Goal: Task Accomplishment & Management: Use online tool/utility

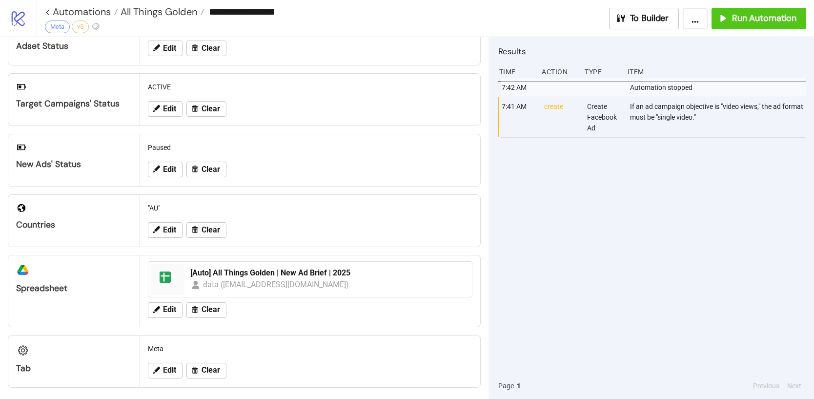
scroll to position [122, 0]
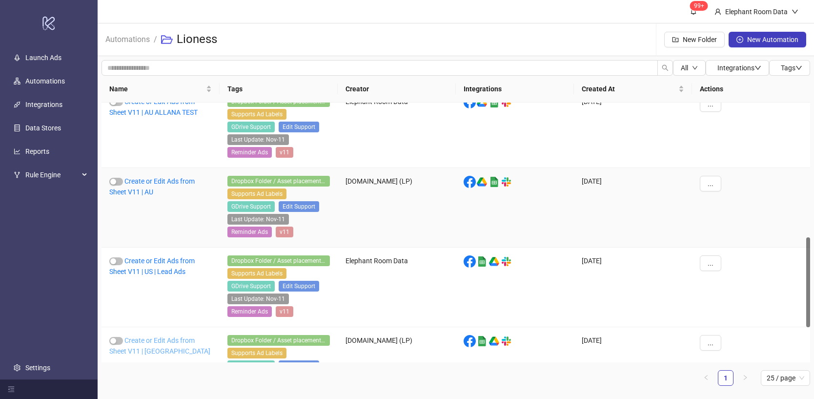
scroll to position [447, 0]
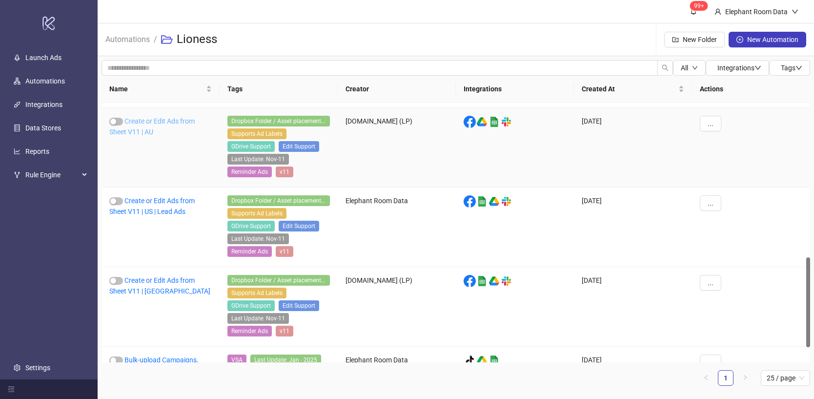
click at [172, 122] on link "Create or Edit Ads from Sheet V11 | AU" at bounding box center [151, 126] width 85 height 19
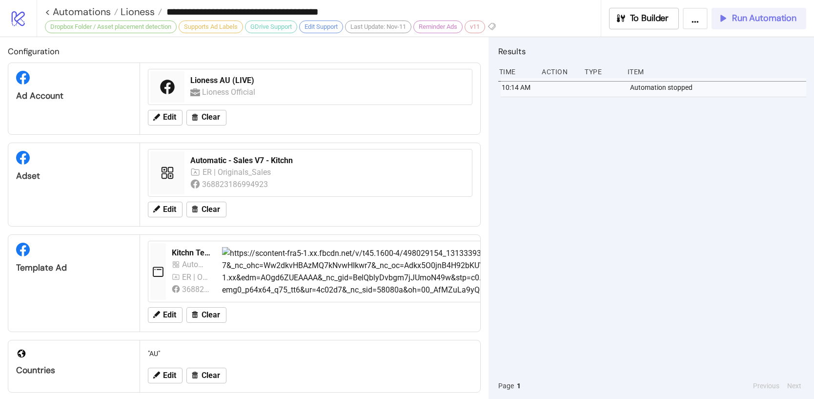
click at [769, 22] on span "Run Automation" at bounding box center [764, 18] width 64 height 11
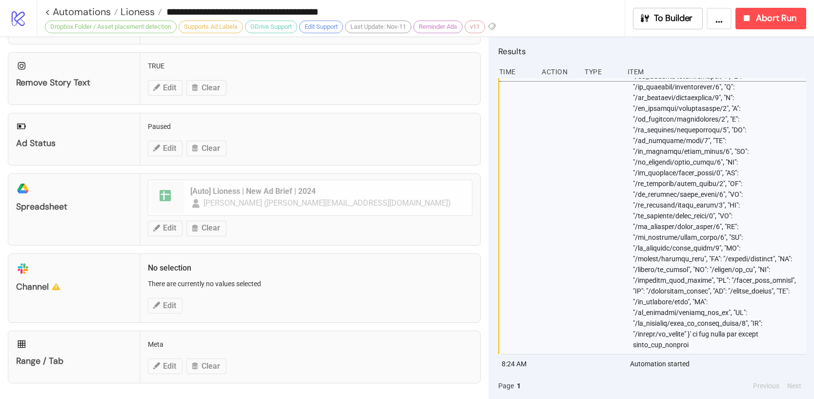
scroll to position [1726, 0]
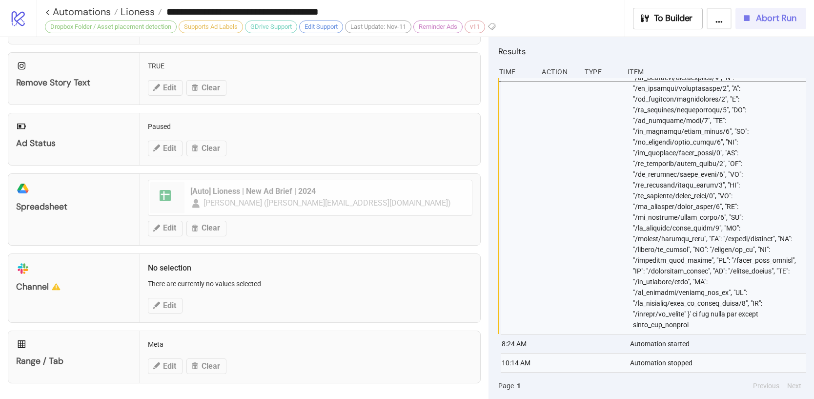
click at [761, 21] on span "Abort Run" at bounding box center [776, 18] width 41 height 11
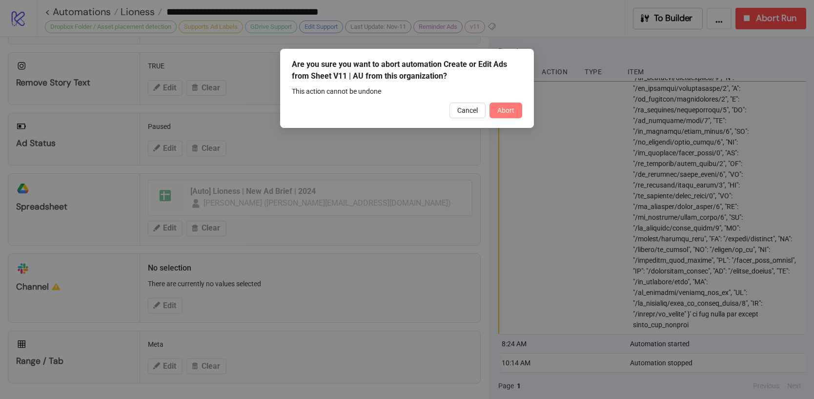
click at [517, 115] on button "Abort" at bounding box center [506, 111] width 33 height 16
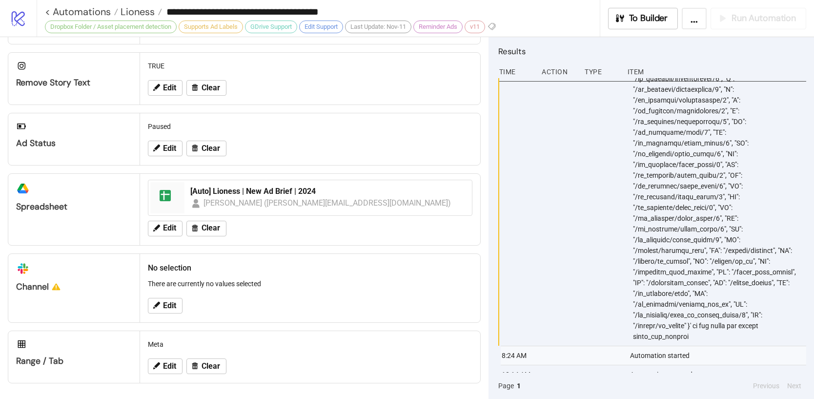
scroll to position [1799, 0]
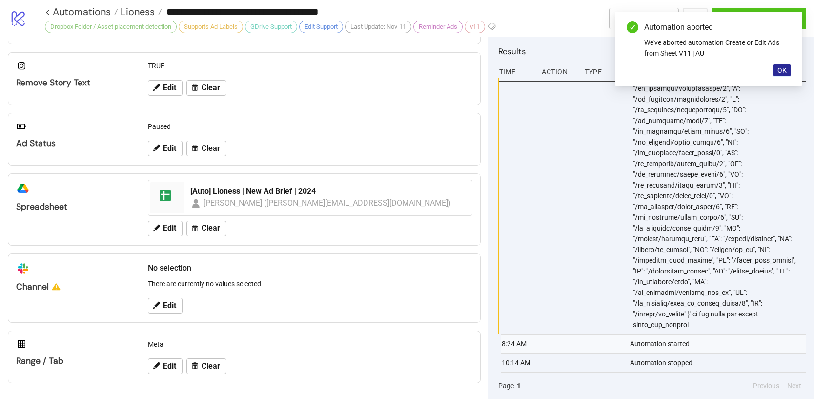
click at [782, 73] on span "OK" at bounding box center [782, 70] width 9 height 8
click at [782, 69] on span "OK" at bounding box center [782, 70] width 9 height 8
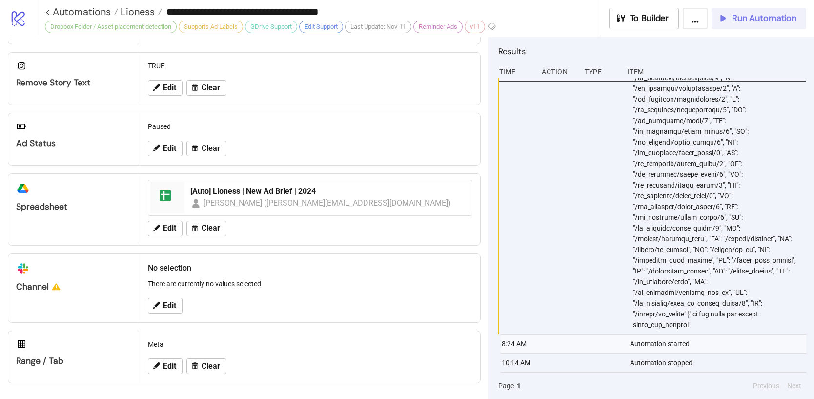
click at [766, 19] on span "Run Automation" at bounding box center [764, 18] width 64 height 11
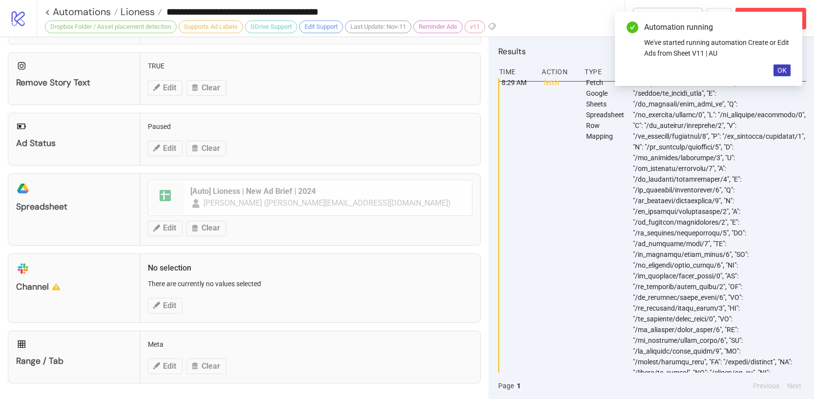
scroll to position [0, 0]
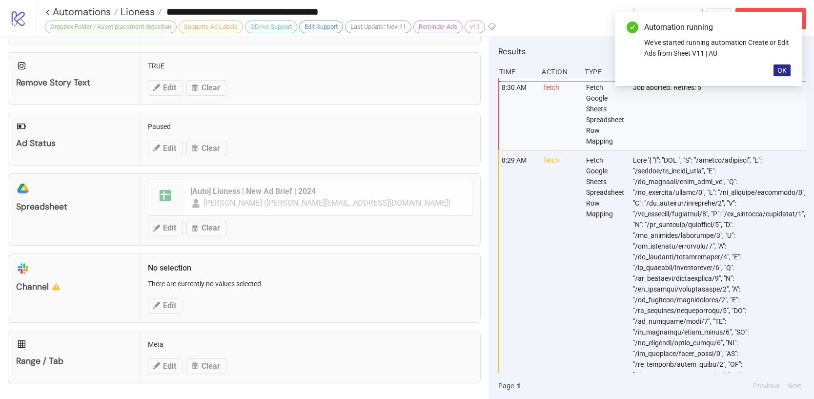
click at [781, 69] on span "OK" at bounding box center [782, 70] width 9 height 8
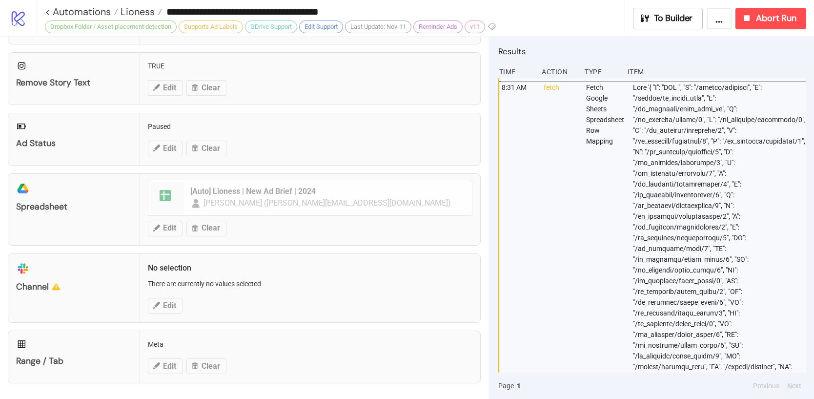
click at [760, 30] on div "**********" at bounding box center [426, 18] width 778 height 37
click at [759, 21] on span "Abort Run" at bounding box center [776, 18] width 41 height 11
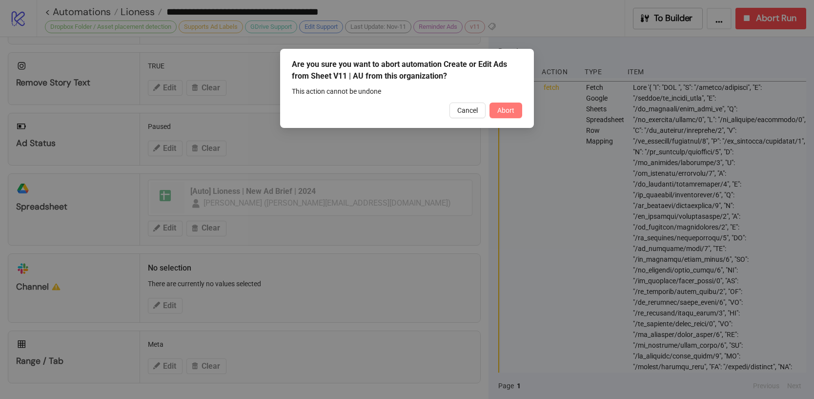
click at [517, 115] on button "Abort" at bounding box center [506, 111] width 33 height 16
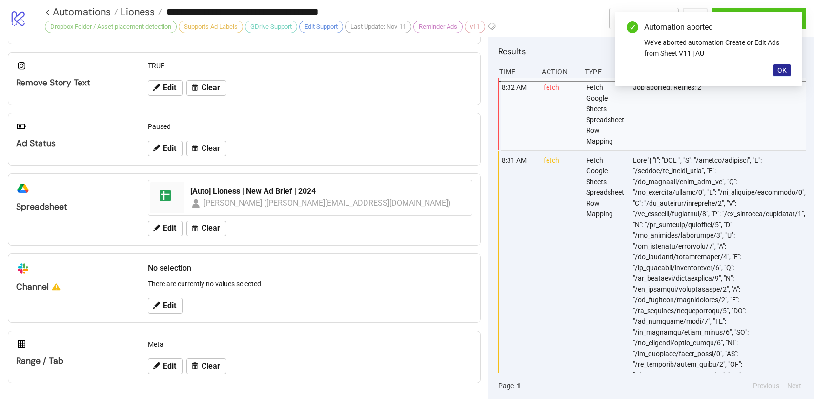
click at [787, 72] on button "OK" at bounding box center [782, 70] width 17 height 12
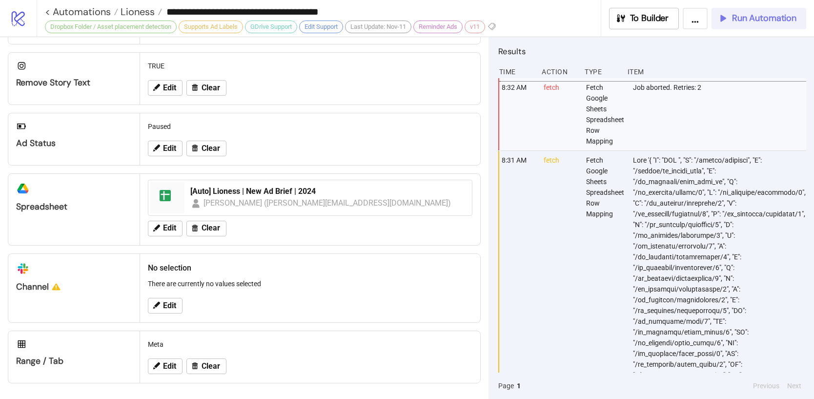
click at [766, 15] on span "Run Automation" at bounding box center [764, 18] width 64 height 11
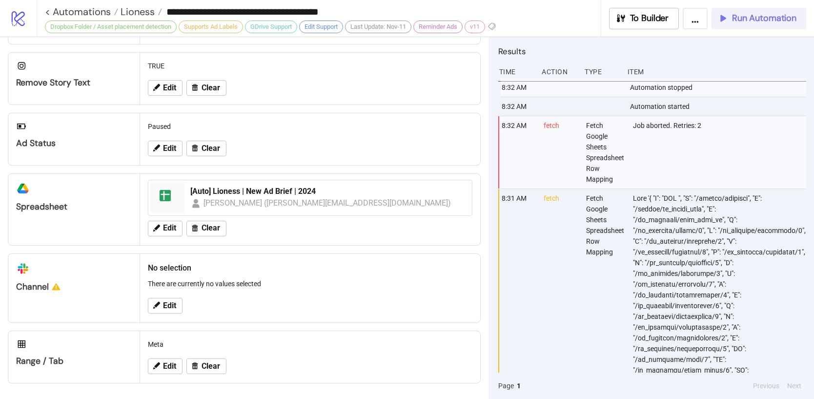
click at [756, 14] on span "Run Automation" at bounding box center [764, 18] width 64 height 11
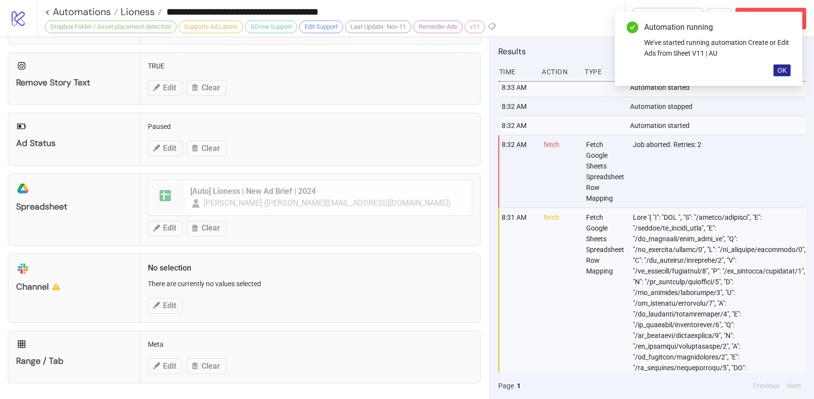
click at [775, 71] on button "OK" at bounding box center [782, 70] width 17 height 12
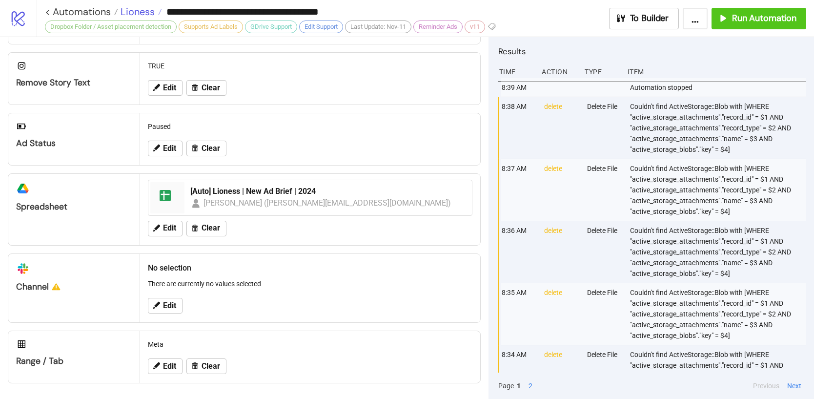
click at [147, 14] on span "Lioness" at bounding box center [136, 11] width 37 height 13
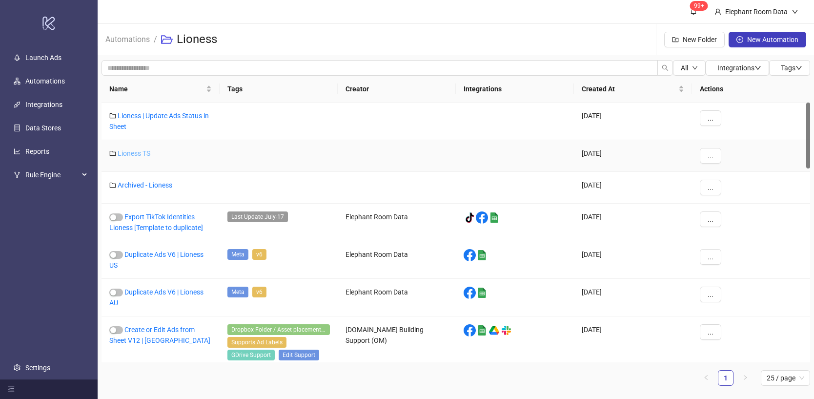
click at [143, 156] on link "Lioness TS" at bounding box center [134, 153] width 33 height 8
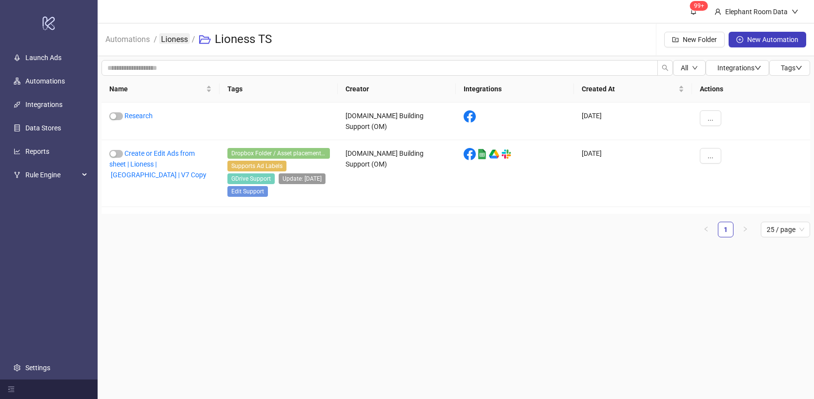
click at [164, 41] on link "Lioness" at bounding box center [174, 38] width 31 height 11
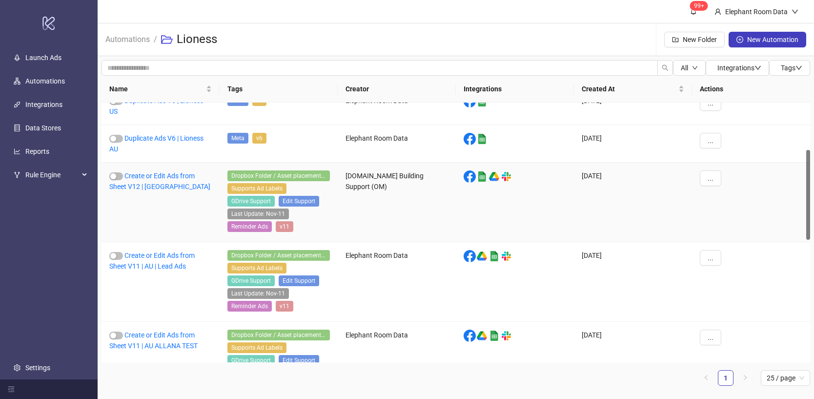
scroll to position [136, 0]
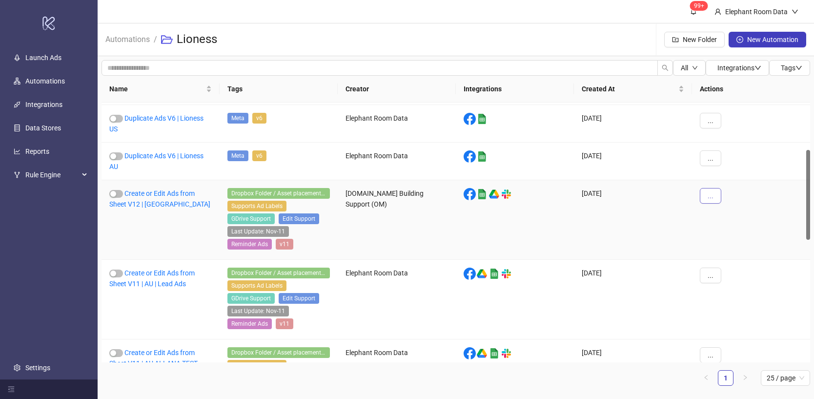
click at [714, 197] on button "..." at bounding box center [710, 196] width 21 height 16
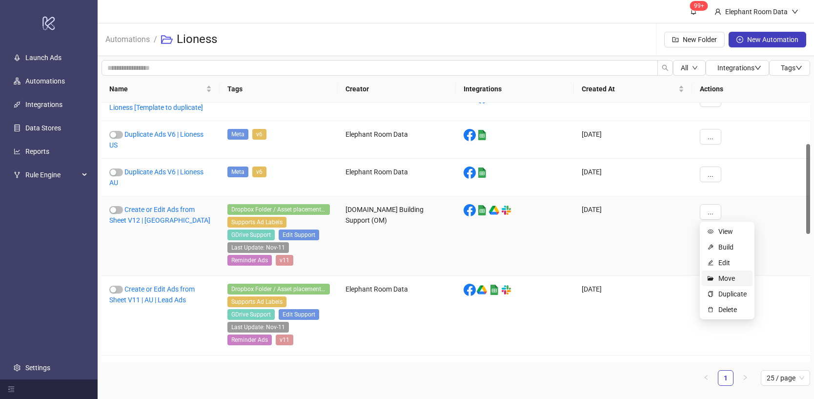
click at [730, 280] on span "Move" at bounding box center [733, 278] width 28 height 11
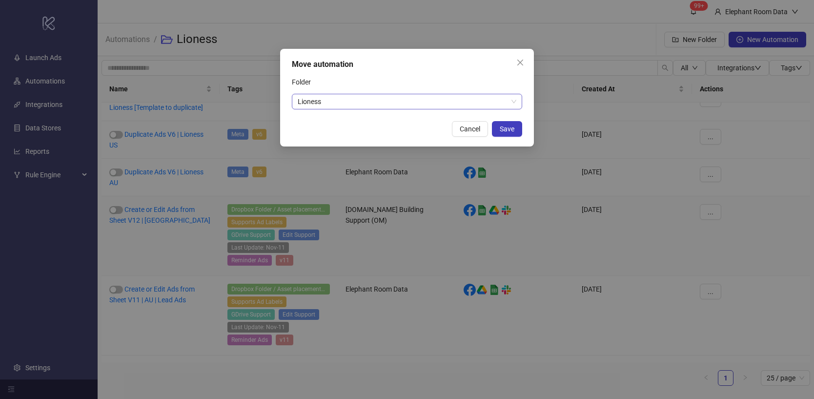
click at [376, 104] on span "Lioness" at bounding box center [407, 101] width 219 height 15
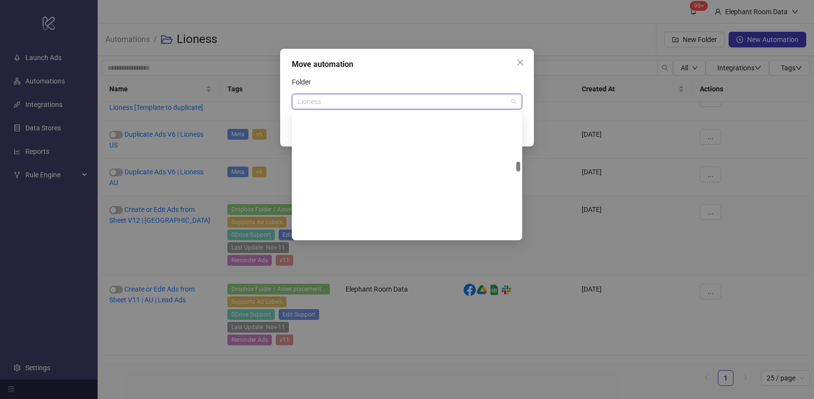
scroll to position [1656, 0]
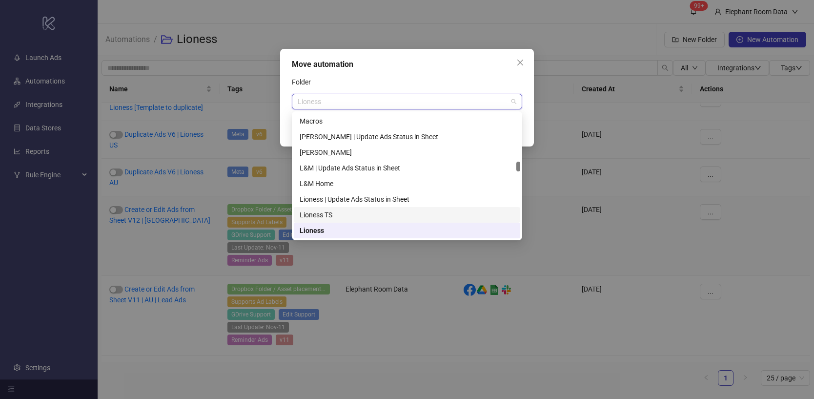
click at [350, 213] on div "Lioness TS" at bounding box center [407, 214] width 215 height 11
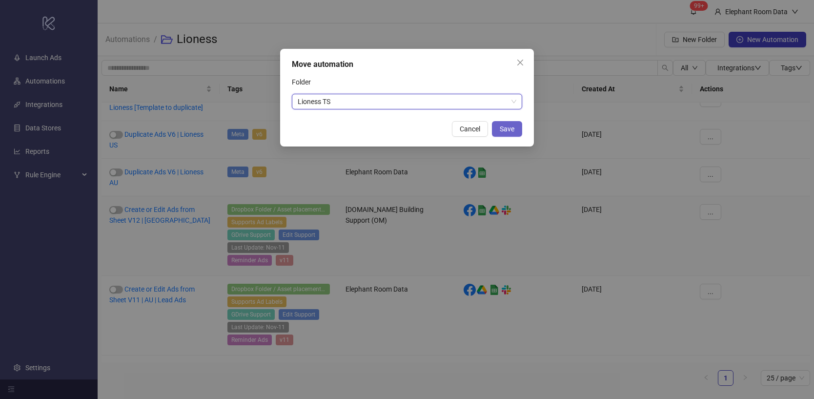
click at [512, 131] on span "Save" at bounding box center [507, 129] width 15 height 8
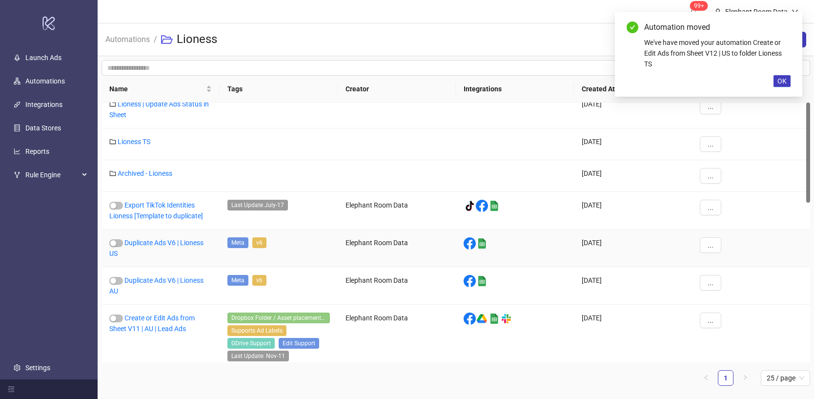
scroll to position [0, 0]
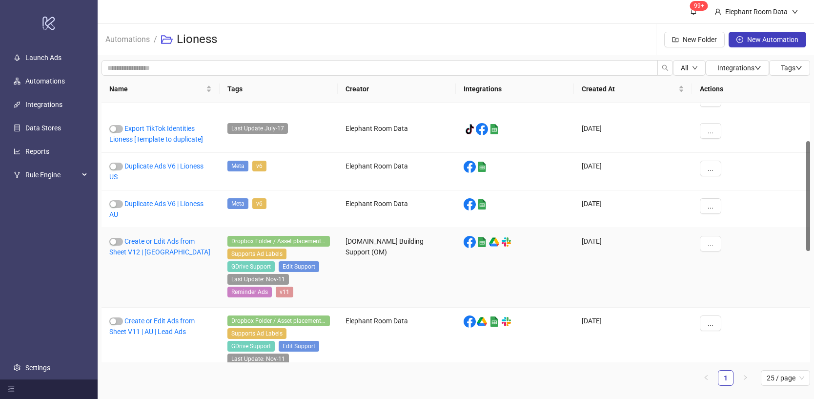
scroll to position [90, 0]
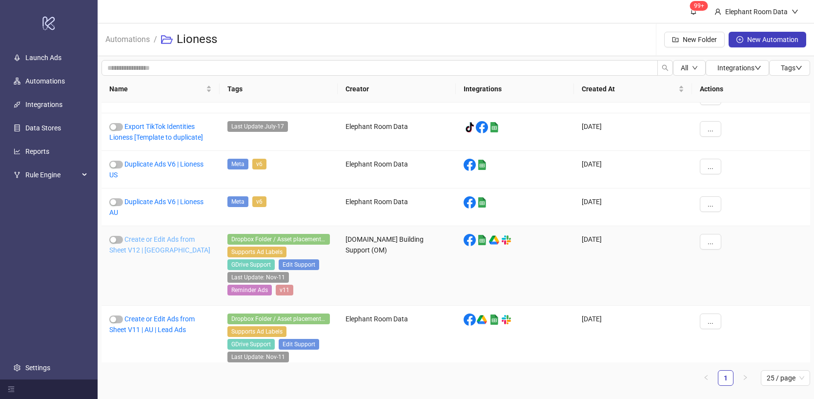
click at [146, 251] on link "Create or Edit Ads from Sheet V12 | US" at bounding box center [159, 244] width 101 height 19
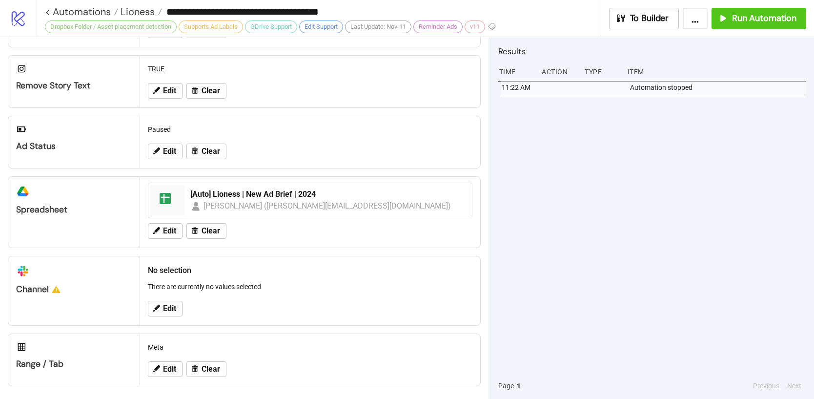
scroll to position [348, 0]
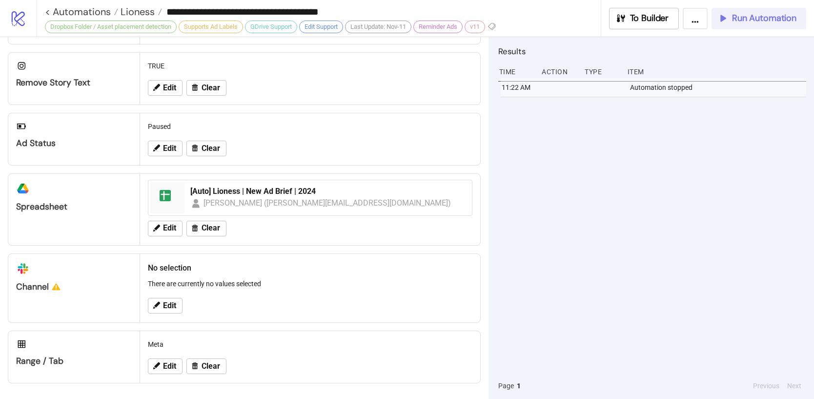
click at [756, 15] on span "Run Automation" at bounding box center [764, 18] width 64 height 11
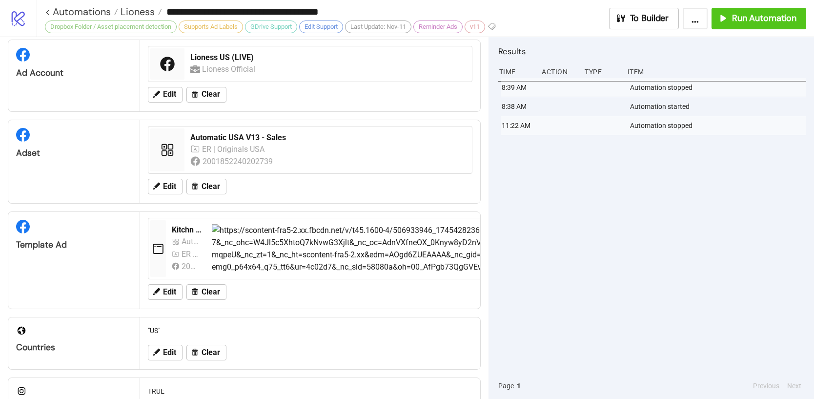
scroll to position [0, 0]
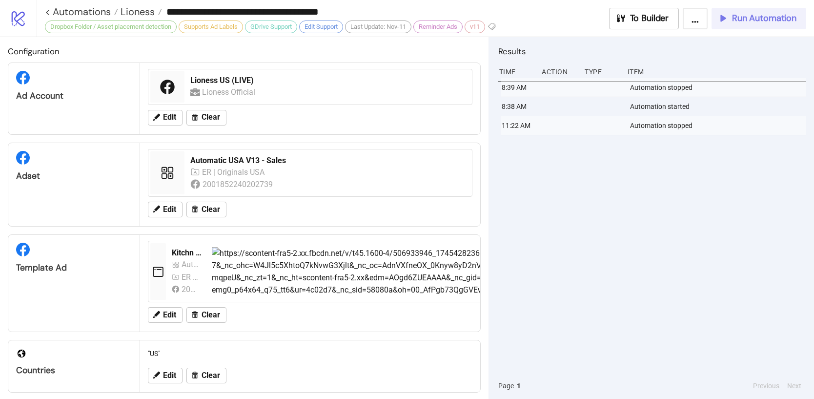
click at [755, 17] on span "Run Automation" at bounding box center [764, 18] width 64 height 11
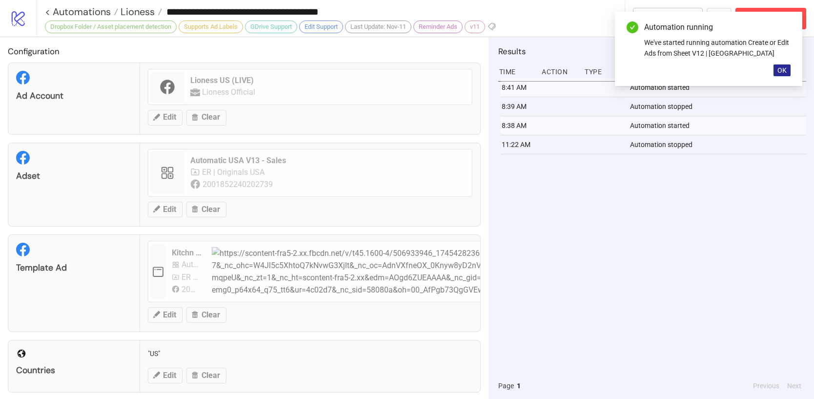
click at [778, 74] on span "OK" at bounding box center [782, 70] width 9 height 8
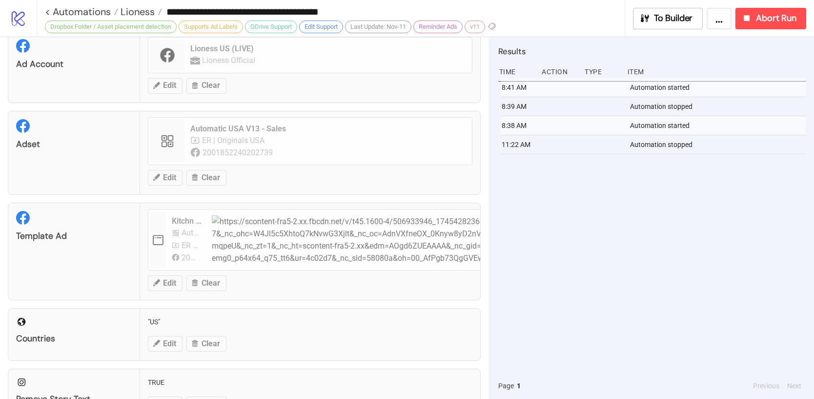
scroll to position [55, 0]
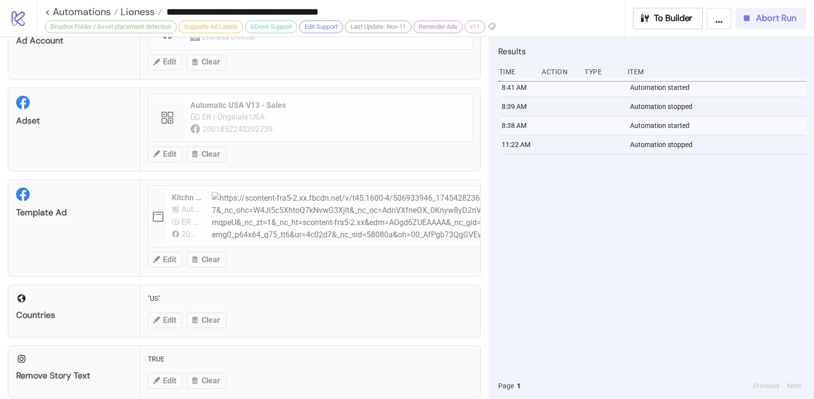
click at [781, 18] on span "Abort Run" at bounding box center [776, 18] width 41 height 11
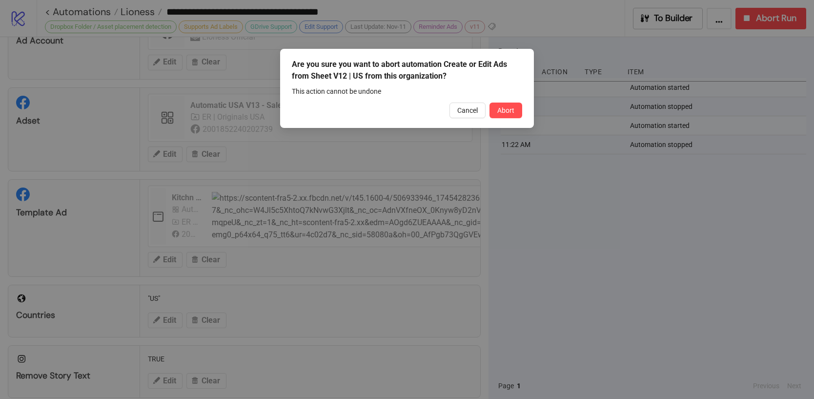
drag, startPoint x: 508, startPoint y: 108, endPoint x: 510, endPoint y: 113, distance: 5.3
click at [508, 108] on span "Abort" at bounding box center [505, 110] width 17 height 8
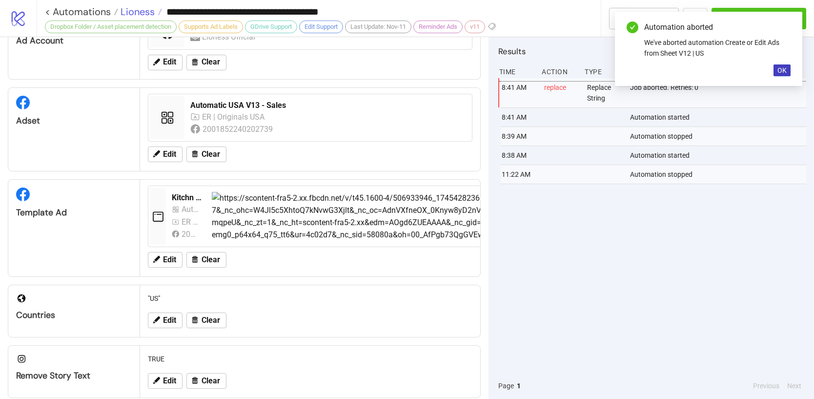
click at [143, 10] on span "Lioness" at bounding box center [136, 11] width 37 height 13
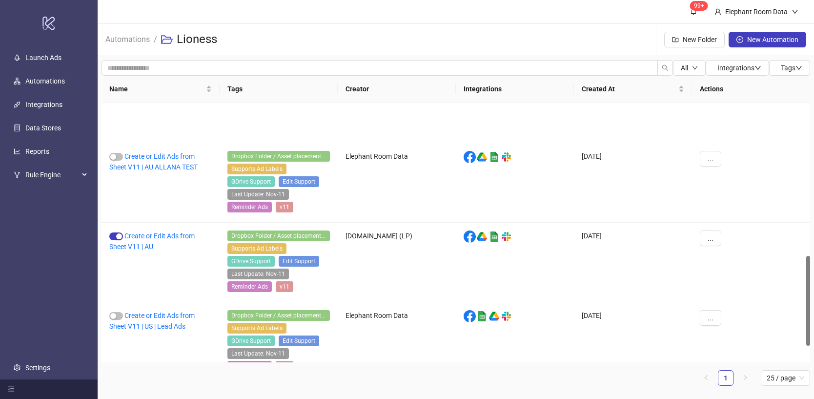
scroll to position [442, 0]
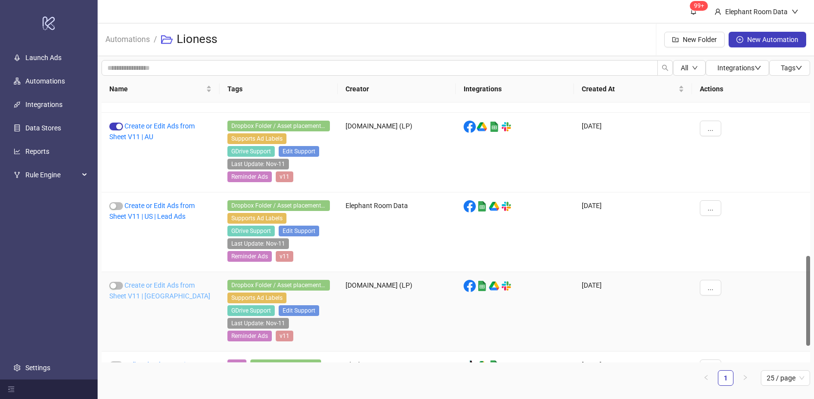
click at [189, 284] on link "Create or Edit Ads from Sheet V11 | US" at bounding box center [159, 290] width 101 height 19
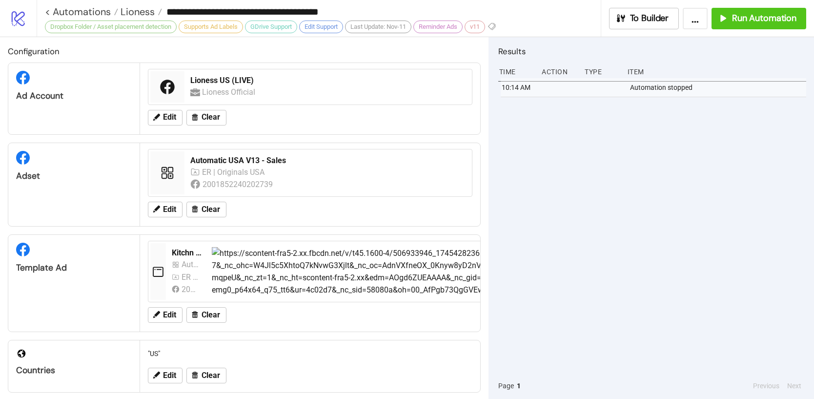
type input "**********"
click at [739, 20] on span "Run Automation" at bounding box center [764, 18] width 64 height 11
